Goal: Task Accomplishment & Management: Manage account settings

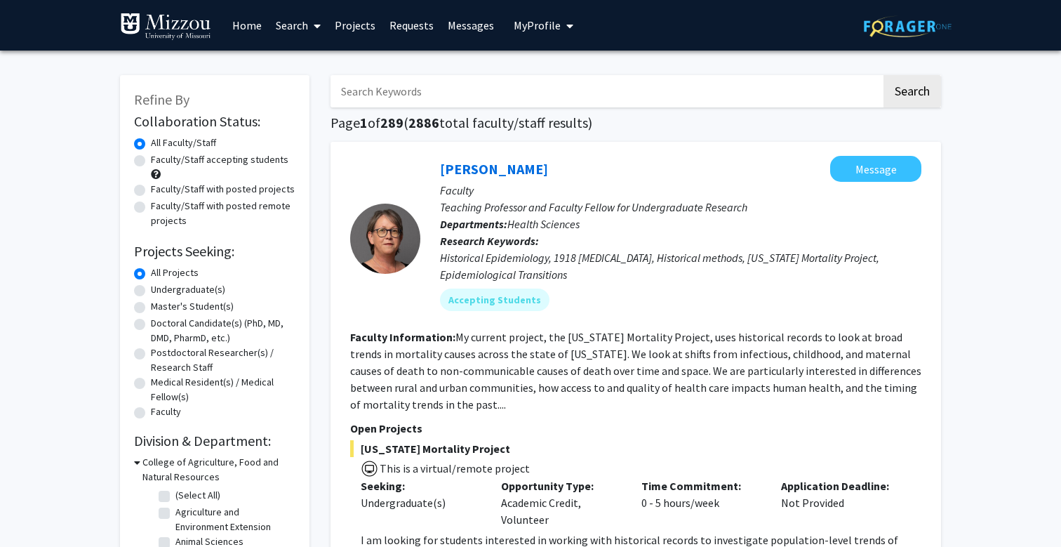
click at [532, 30] on span "My Profile" at bounding box center [537, 25] width 47 height 14
click at [580, 69] on span "Haijing Ma" at bounding box center [585, 65] width 53 height 15
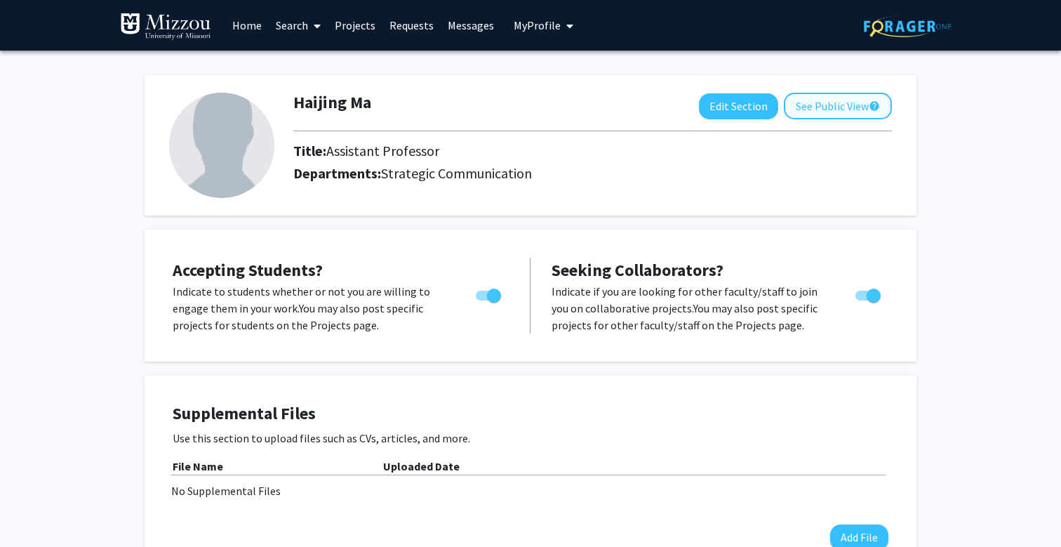
click at [842, 111] on button "See Public View help" at bounding box center [838, 106] width 108 height 27
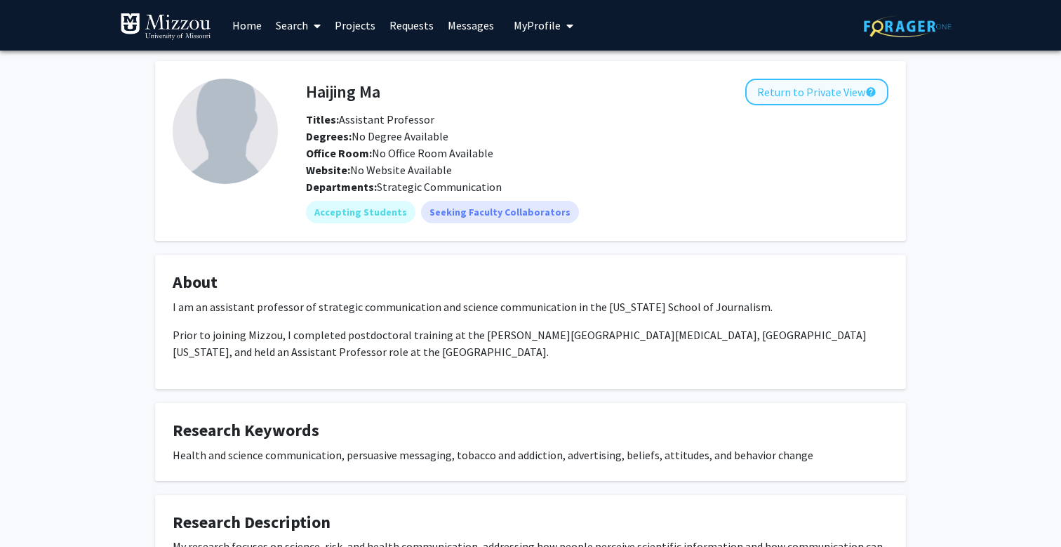
click at [824, 98] on button "Return to Private View help" at bounding box center [816, 92] width 143 height 27
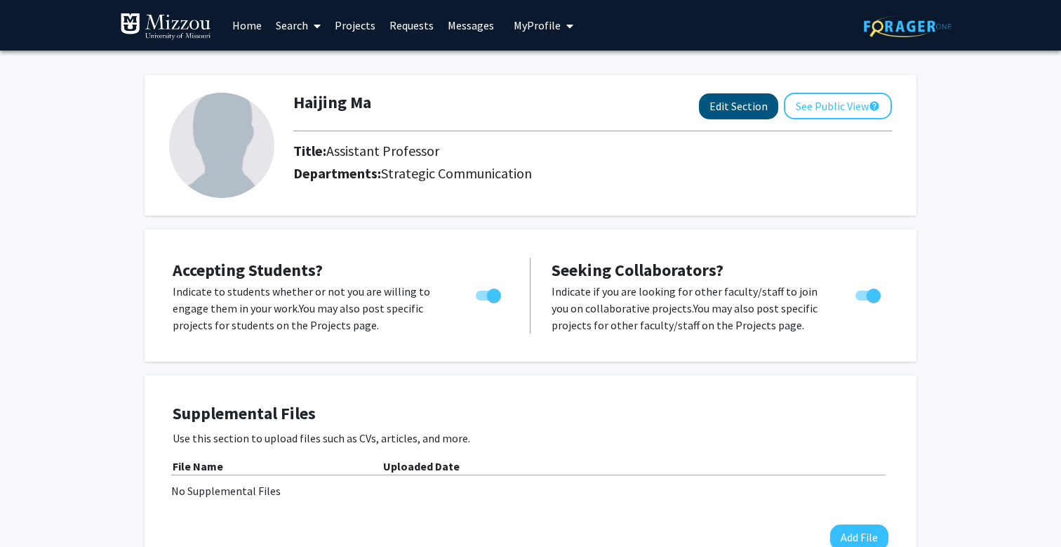
click at [740, 111] on button "Edit Section" at bounding box center [738, 106] width 79 height 26
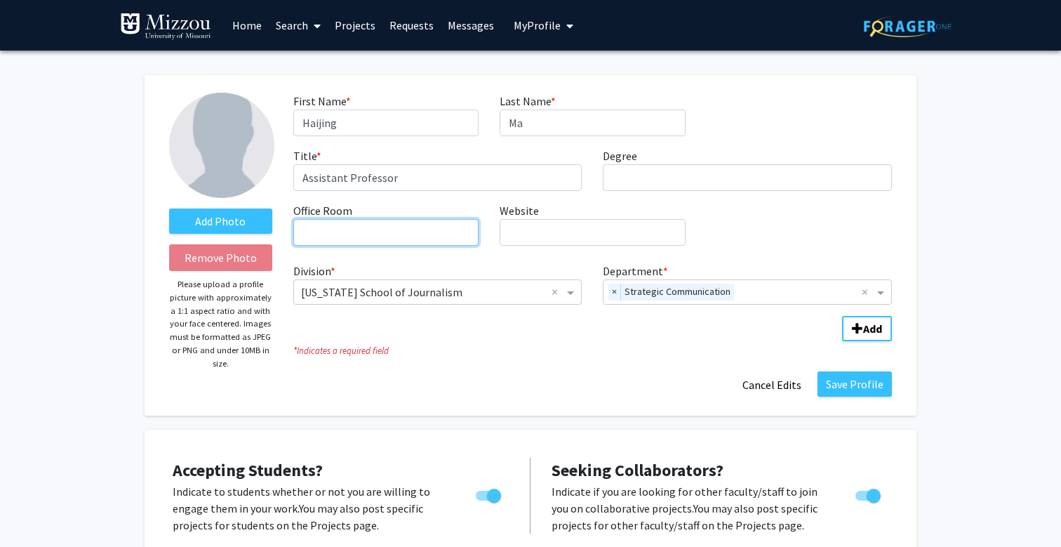
click at [400, 230] on input "Office Room required" at bounding box center [385, 232] width 185 height 27
type input "10B [PERSON_NAME][GEOGRAPHIC_DATA][PERSON_NAME]"
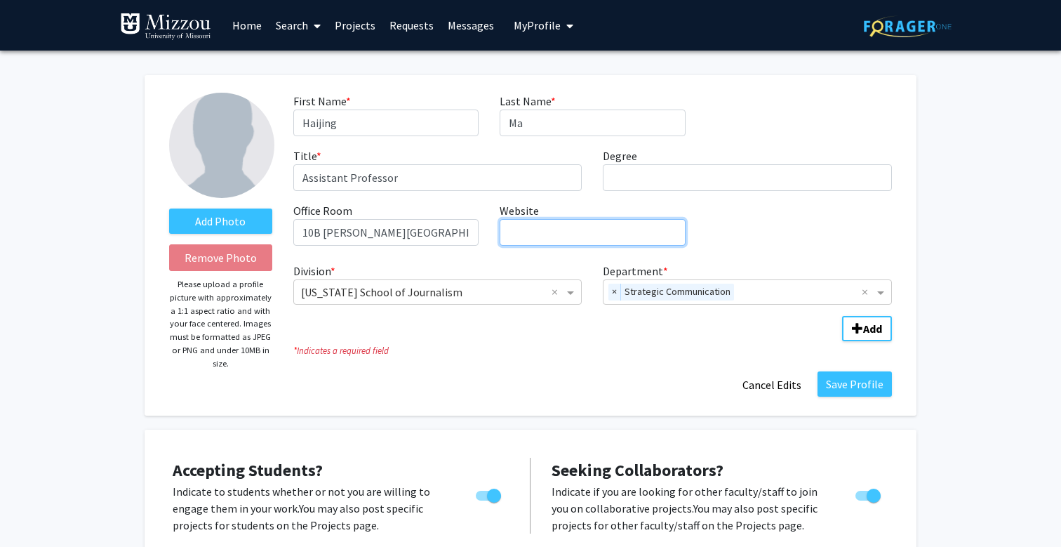
click at [535, 232] on input "Website required" at bounding box center [592, 232] width 185 height 27
paste input "[URL][DOMAIN_NAME][US_STATE]"
type input "[URL][DOMAIN_NAME][US_STATE]"
click at [547, 383] on div "Save Profile Cancel Edits" at bounding box center [593, 384] width 620 height 27
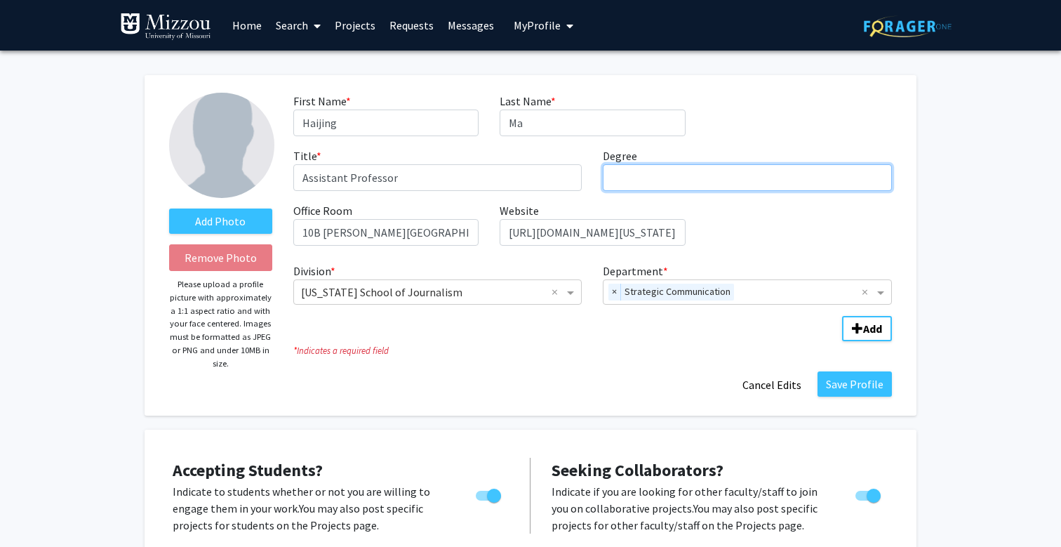
click at [670, 189] on input "Degree required" at bounding box center [747, 177] width 289 height 27
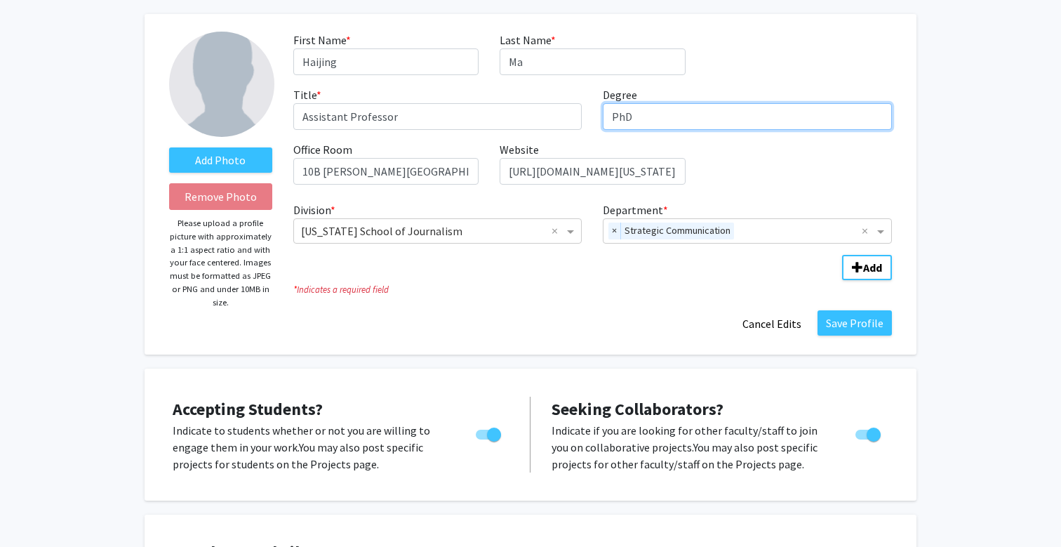
scroll to position [77, 0]
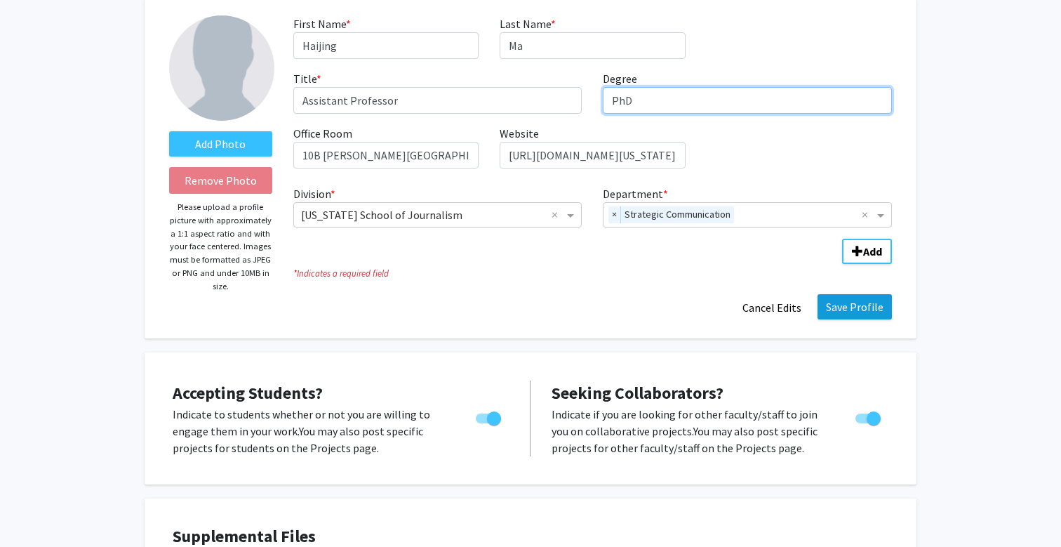
type input "PhD"
click at [862, 312] on button "Save Profile" at bounding box center [855, 306] width 74 height 25
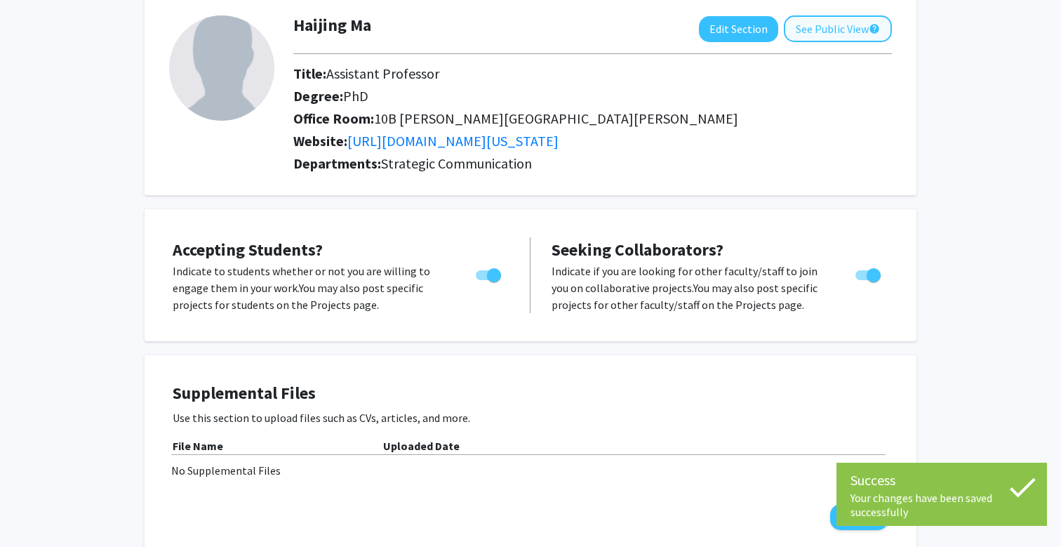
click at [826, 34] on button "See Public View help" at bounding box center [838, 28] width 108 height 27
